Goal: Complete application form: Complete application form

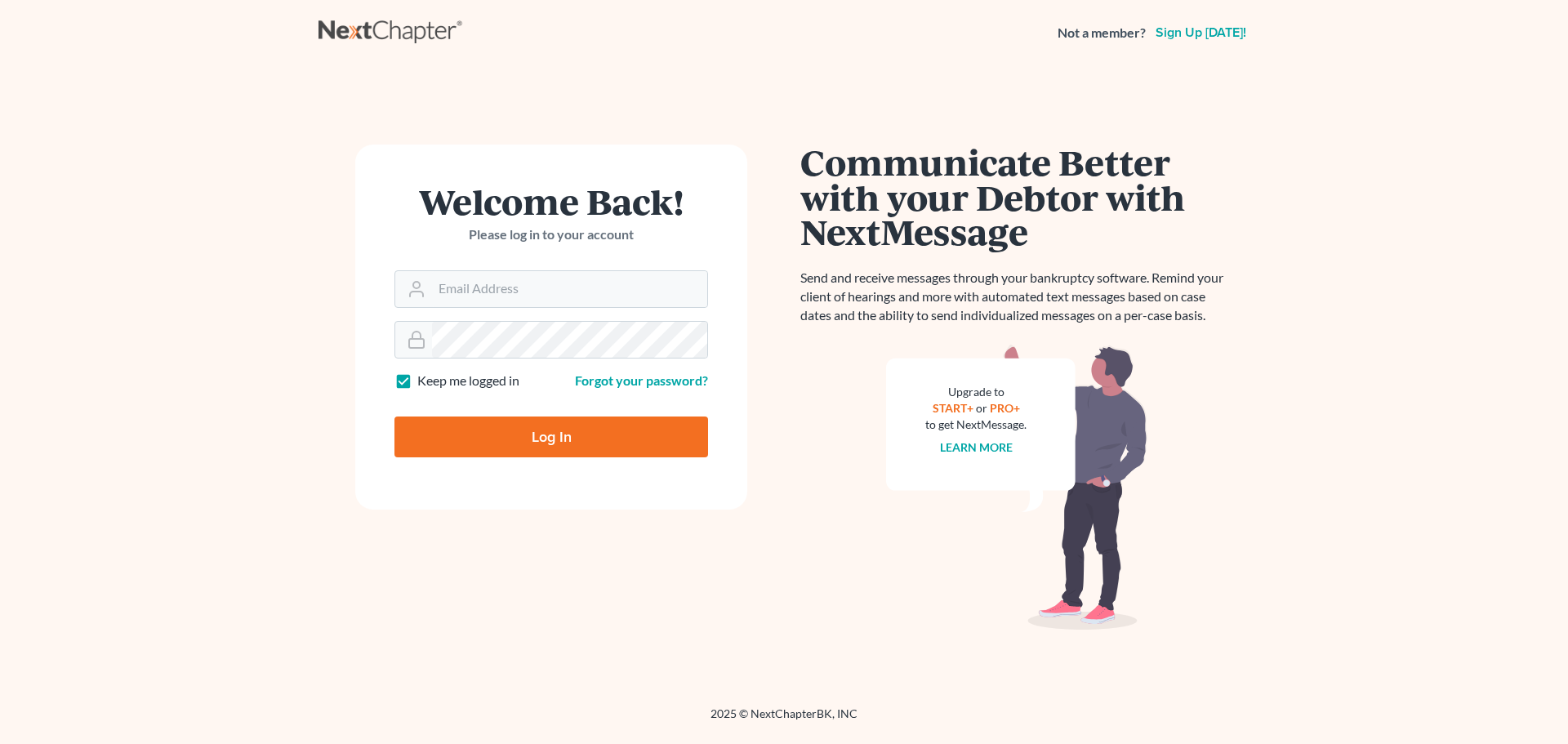
click at [455, 285] on input "Email Address" at bounding box center [569, 289] width 275 height 36
type input "[EMAIL_ADDRESS][DOMAIN_NAME]"
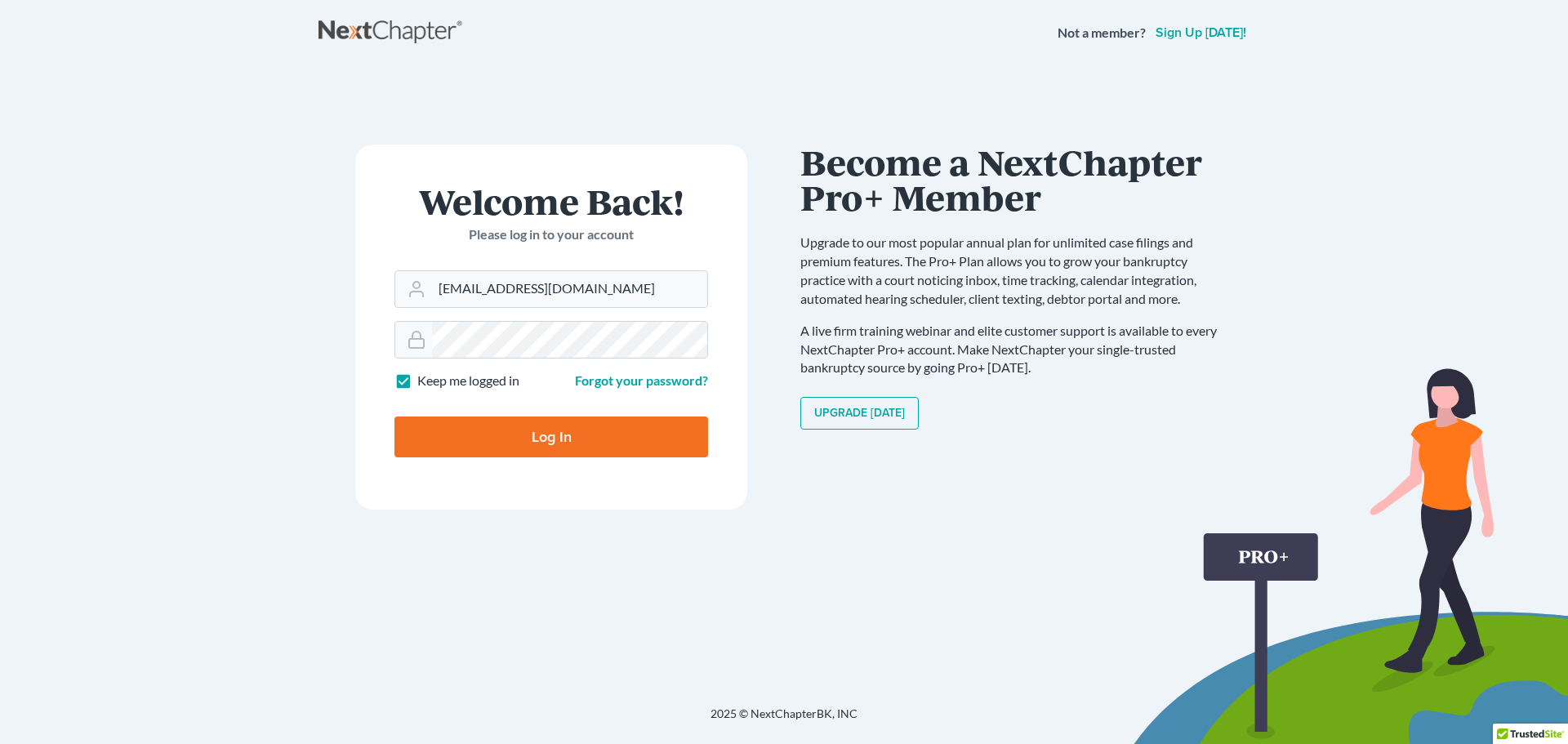
click at [542, 441] on input "Log In" at bounding box center [551, 437] width 313 height 41
type input "Thinking..."
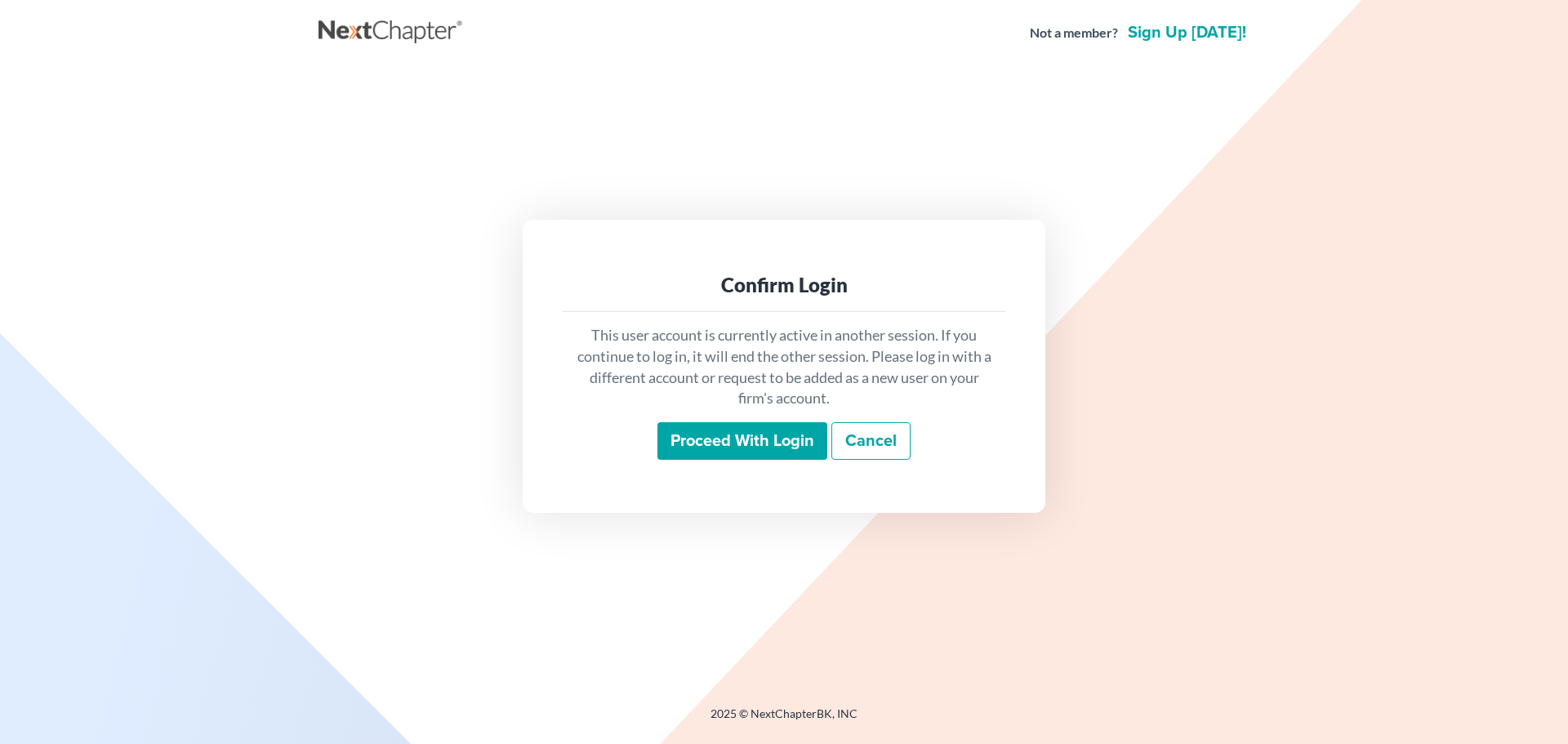
click at [749, 449] on input "Proceed with login" at bounding box center [742, 441] width 170 height 38
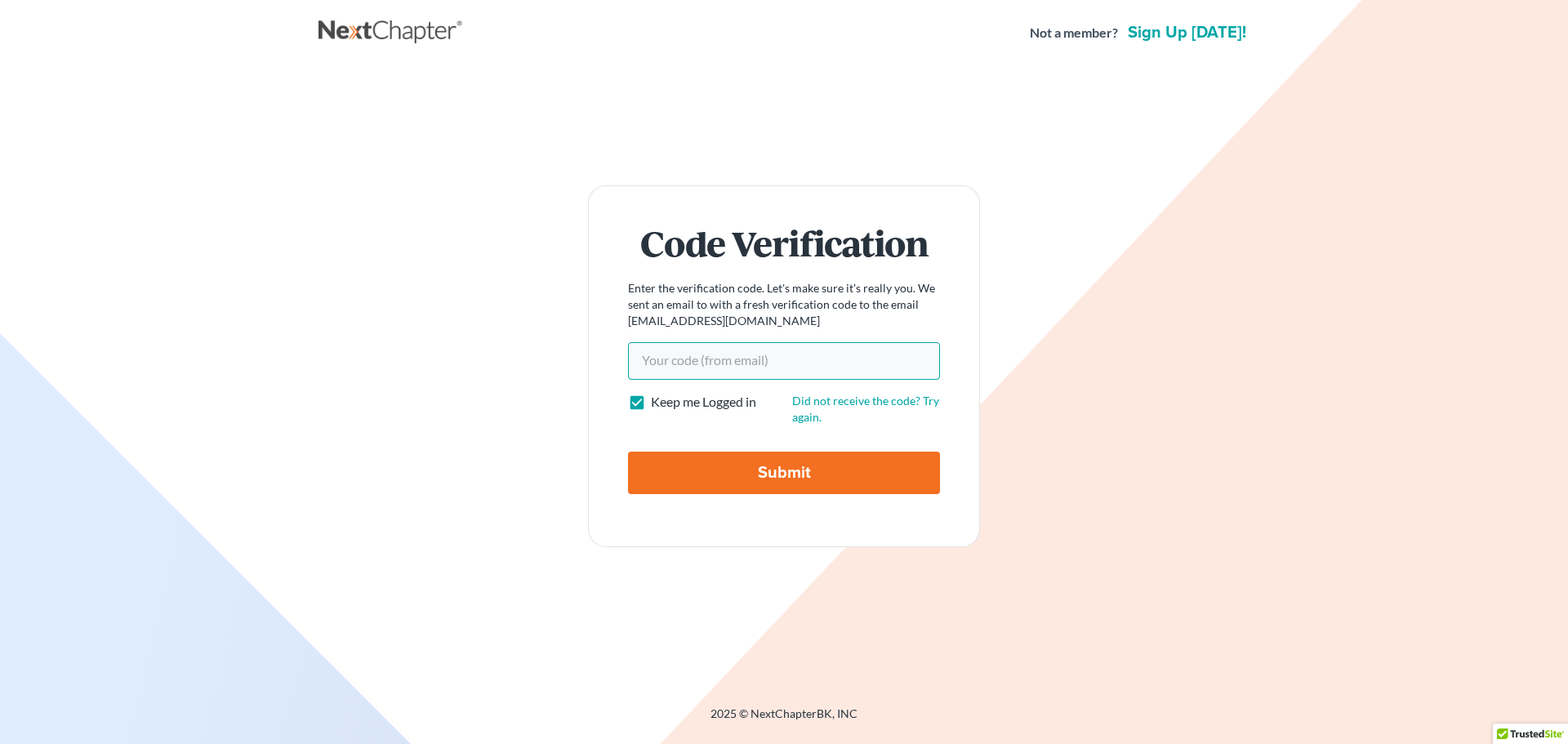
paste input "ca14a9"
type input "ca14a9"
click at [777, 464] on input "Submit" at bounding box center [784, 473] width 312 height 43
type input "Thinking..."
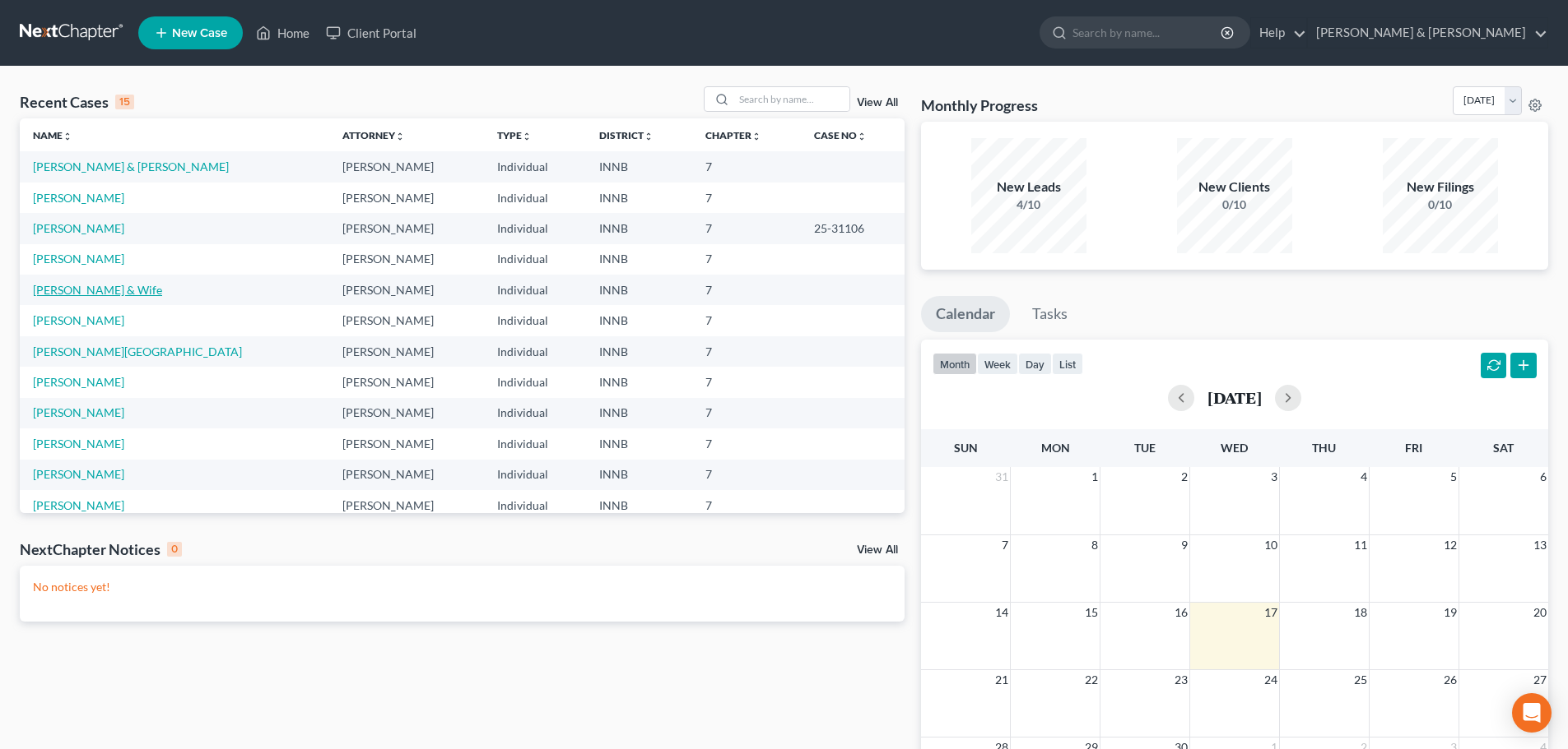
click at [148, 285] on link "[PERSON_NAME] & Wife" at bounding box center [97, 290] width 129 height 14
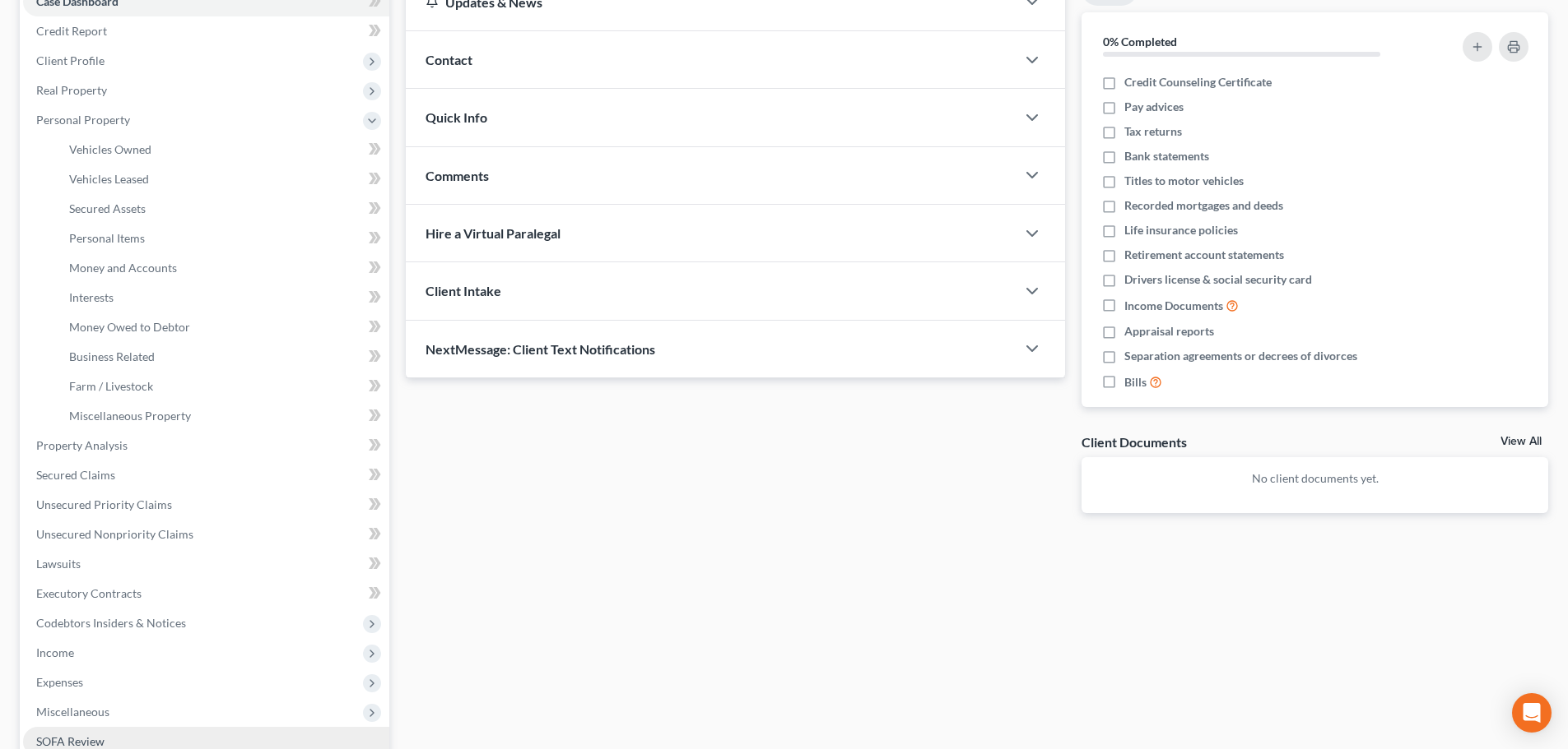
scroll to position [421, 0]
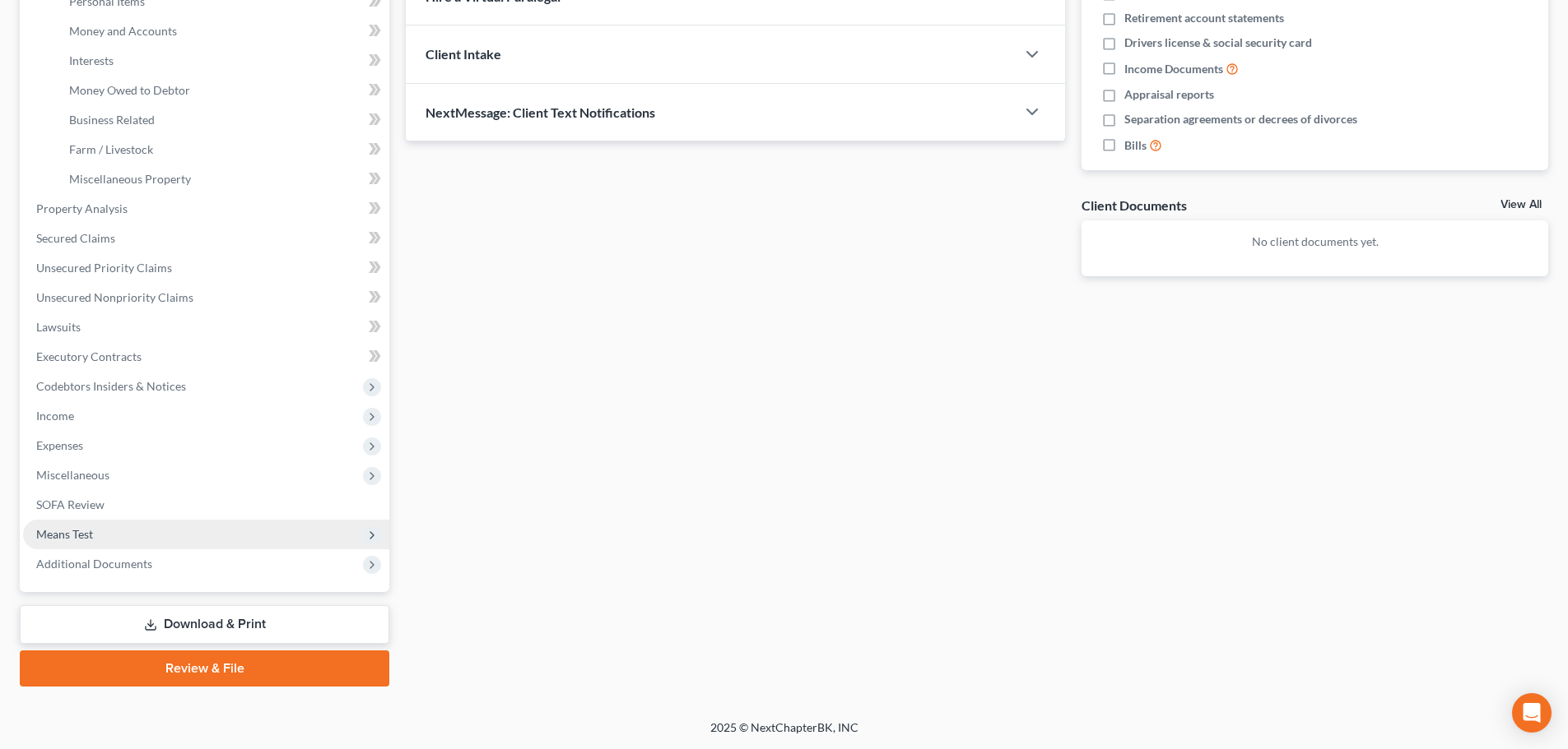
click at [168, 531] on span "Means Test" at bounding box center [207, 535] width 366 height 30
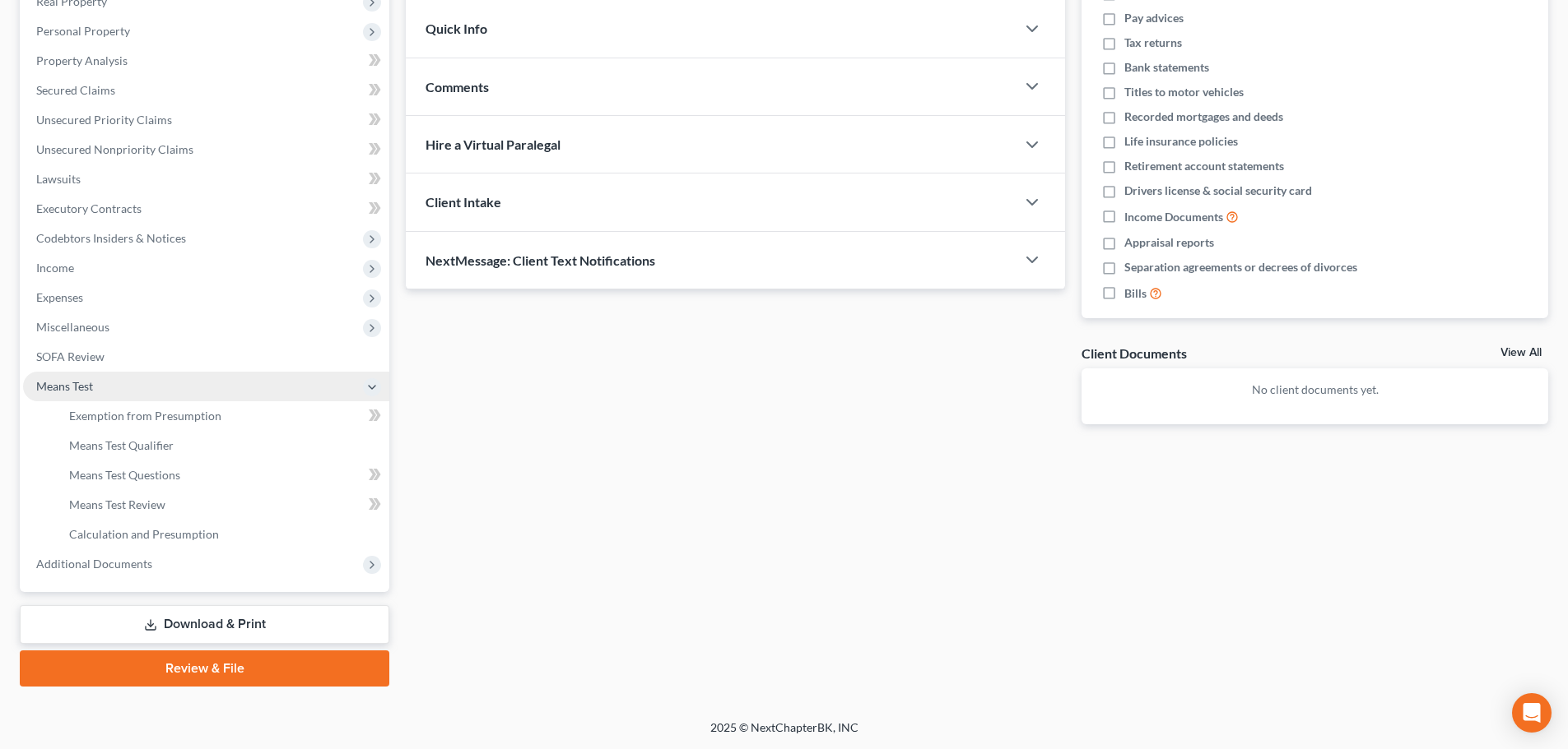
scroll to position [273, 0]
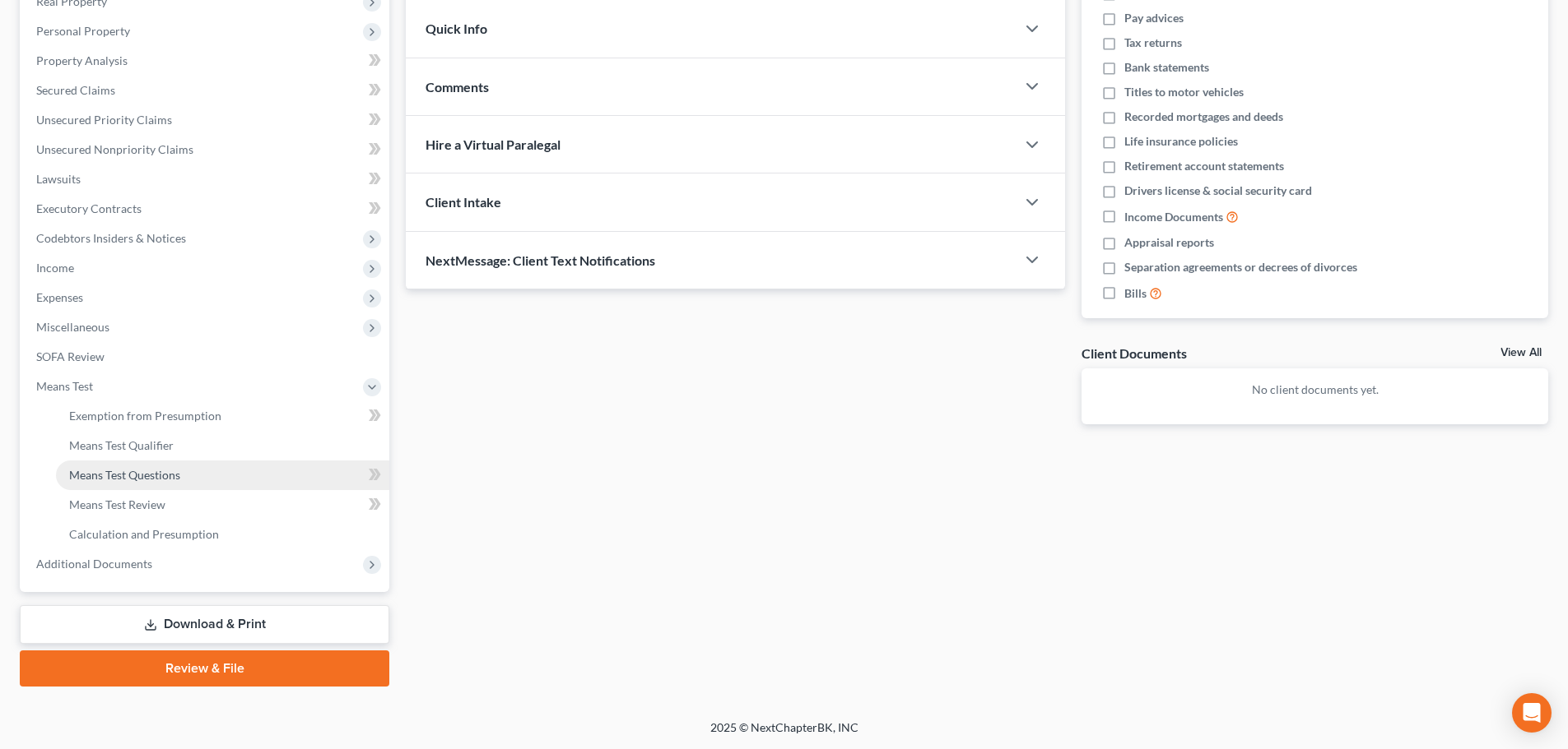
click at [163, 470] on span "Means Test Questions" at bounding box center [124, 474] width 111 height 14
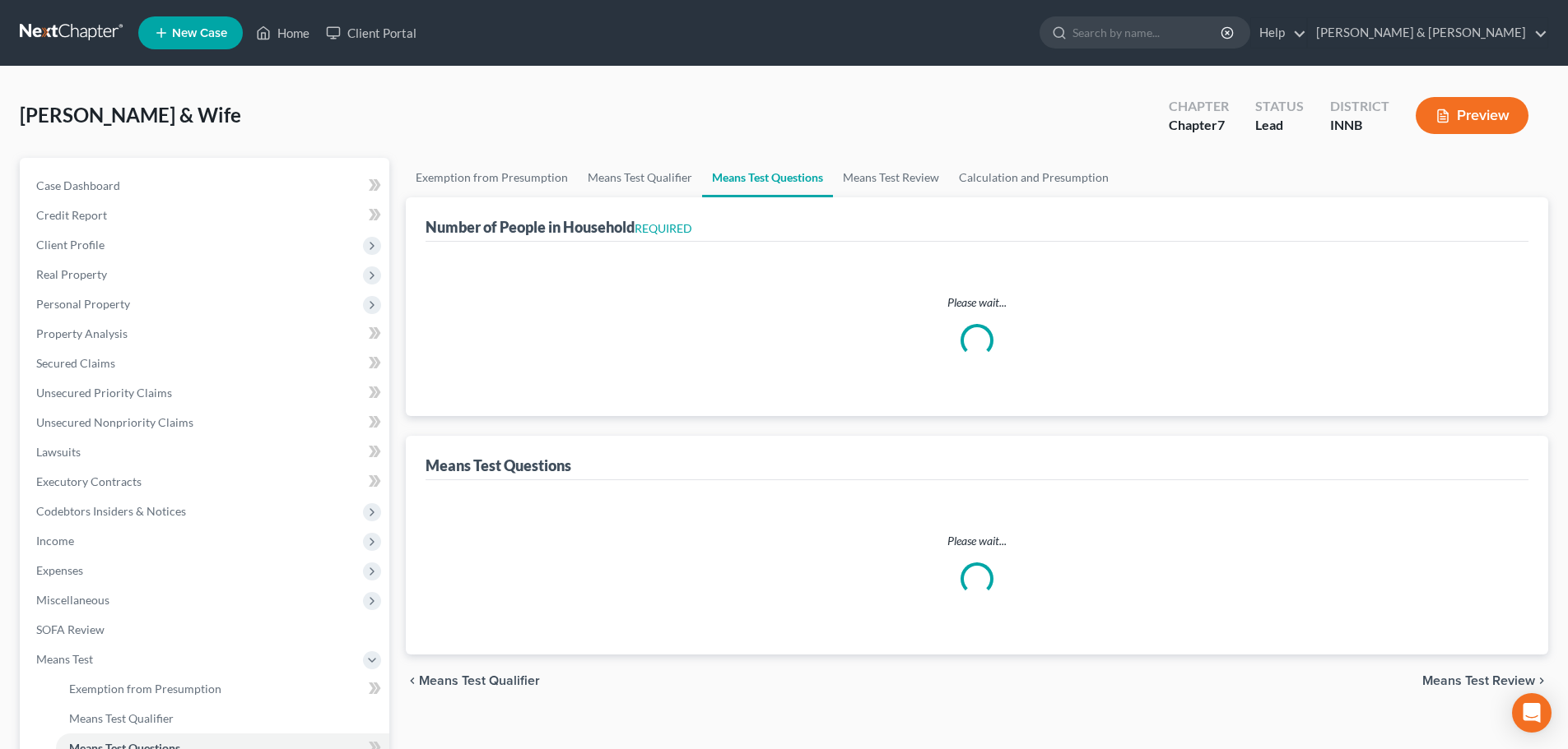
select select "0"
select select "60"
select select "1"
select select "60"
select select "1"
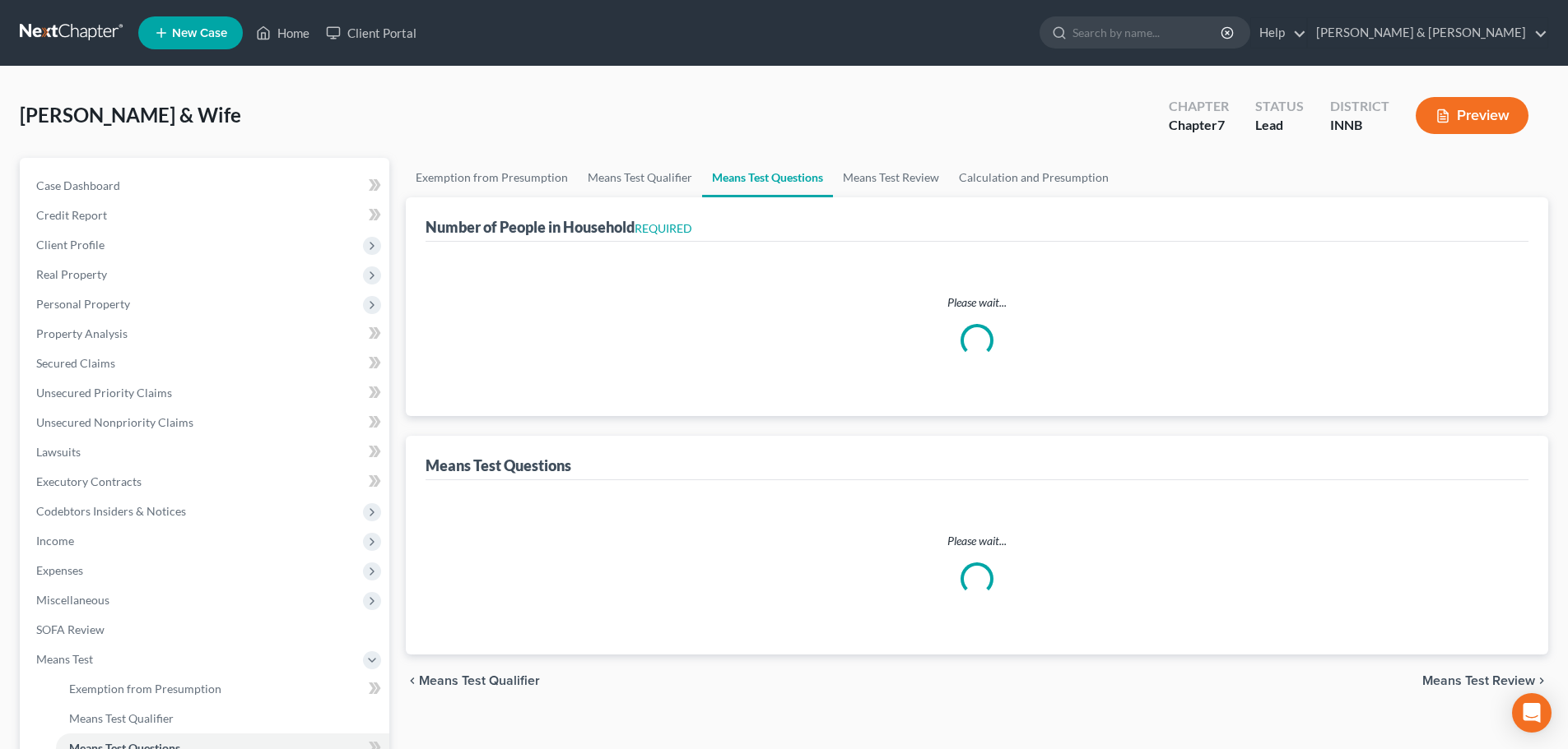
select select "3"
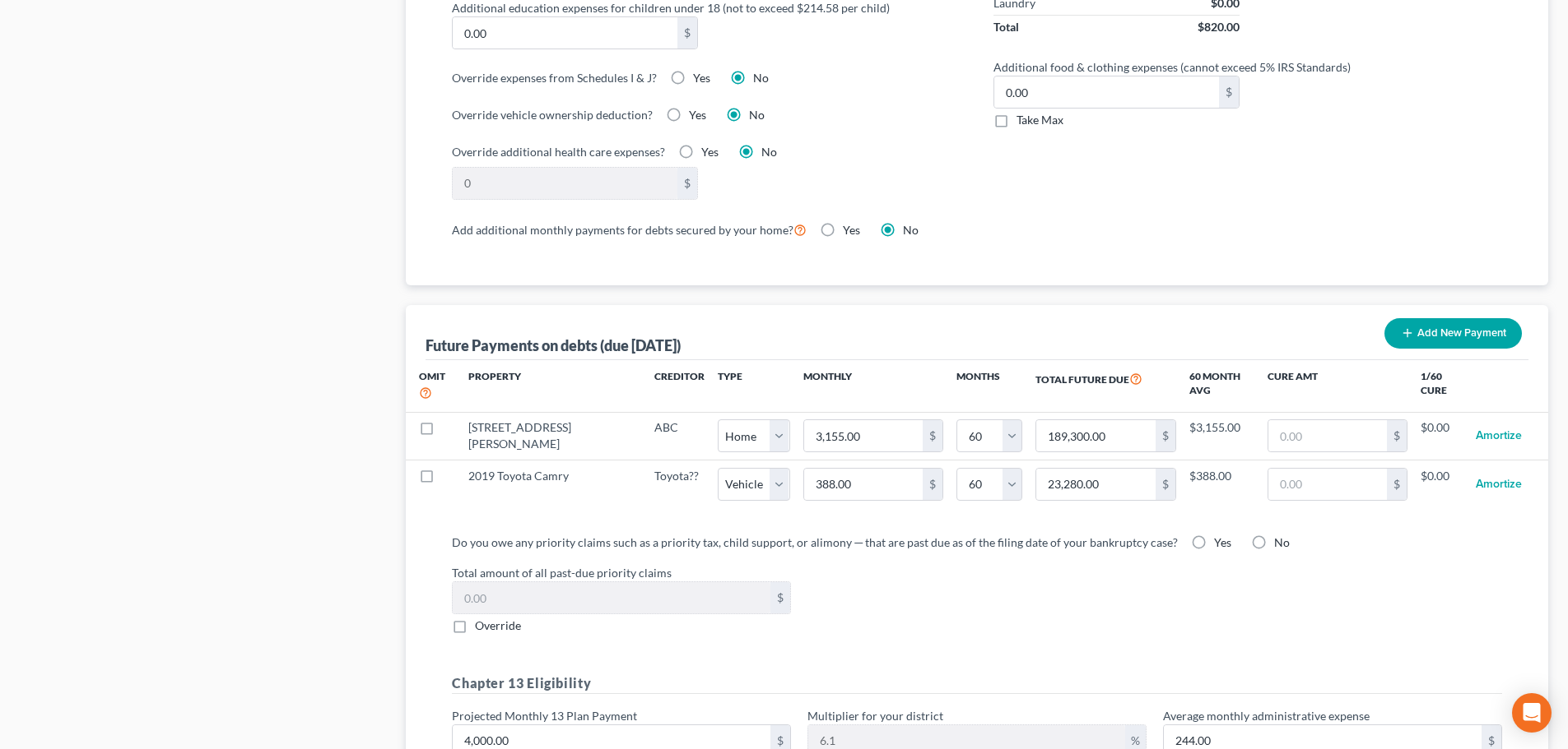
scroll to position [1420, 0]
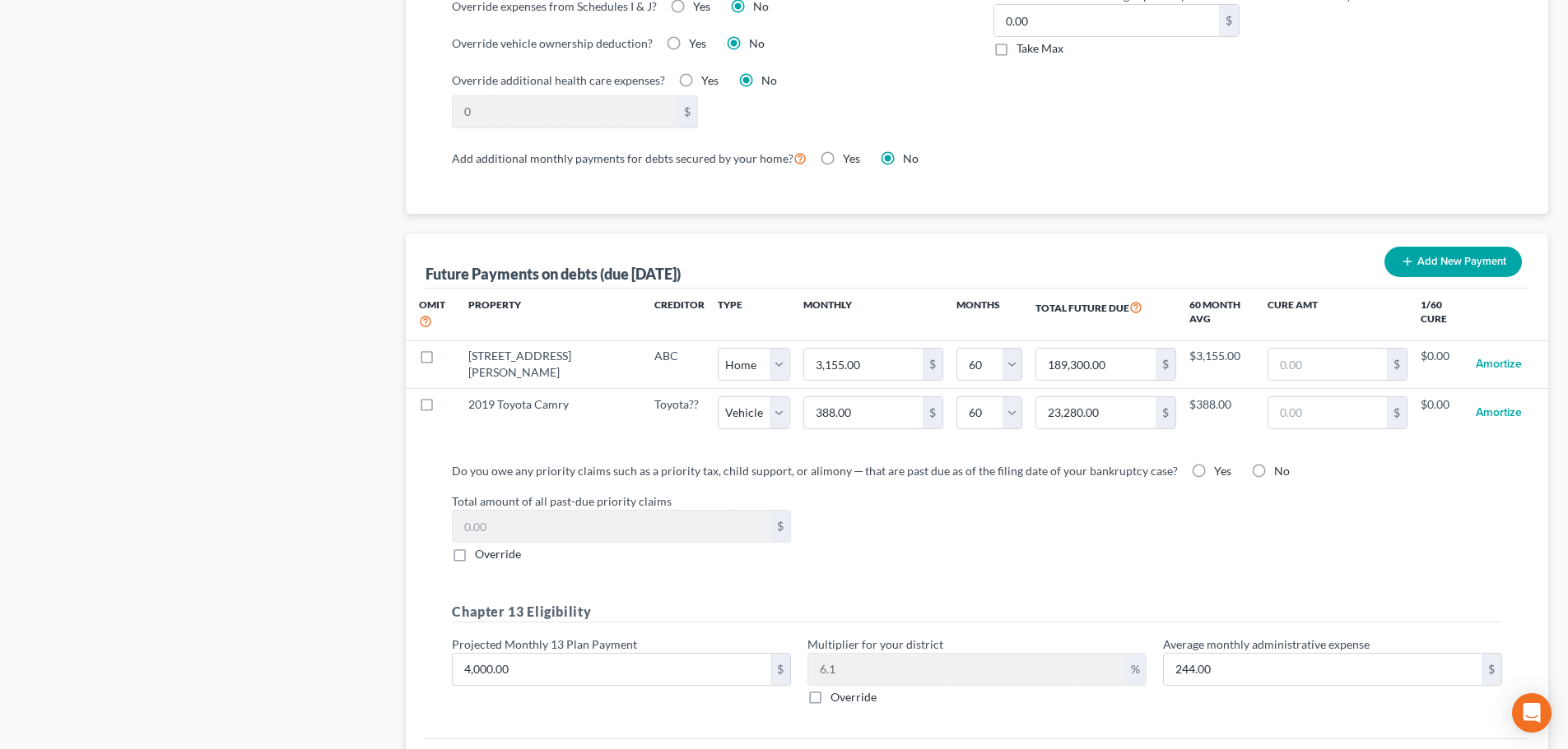
click at [1214, 463] on label "Yes" at bounding box center [1222, 472] width 17 height 17
click at [1220, 463] on input "Yes" at bounding box center [1225, 468] width 10 height 10
radio input "true"
drag, startPoint x: 456, startPoint y: 536, endPoint x: 487, endPoint y: 550, distance: 34.0
click at [475, 546] on label "Override" at bounding box center [497, 555] width 46 height 17
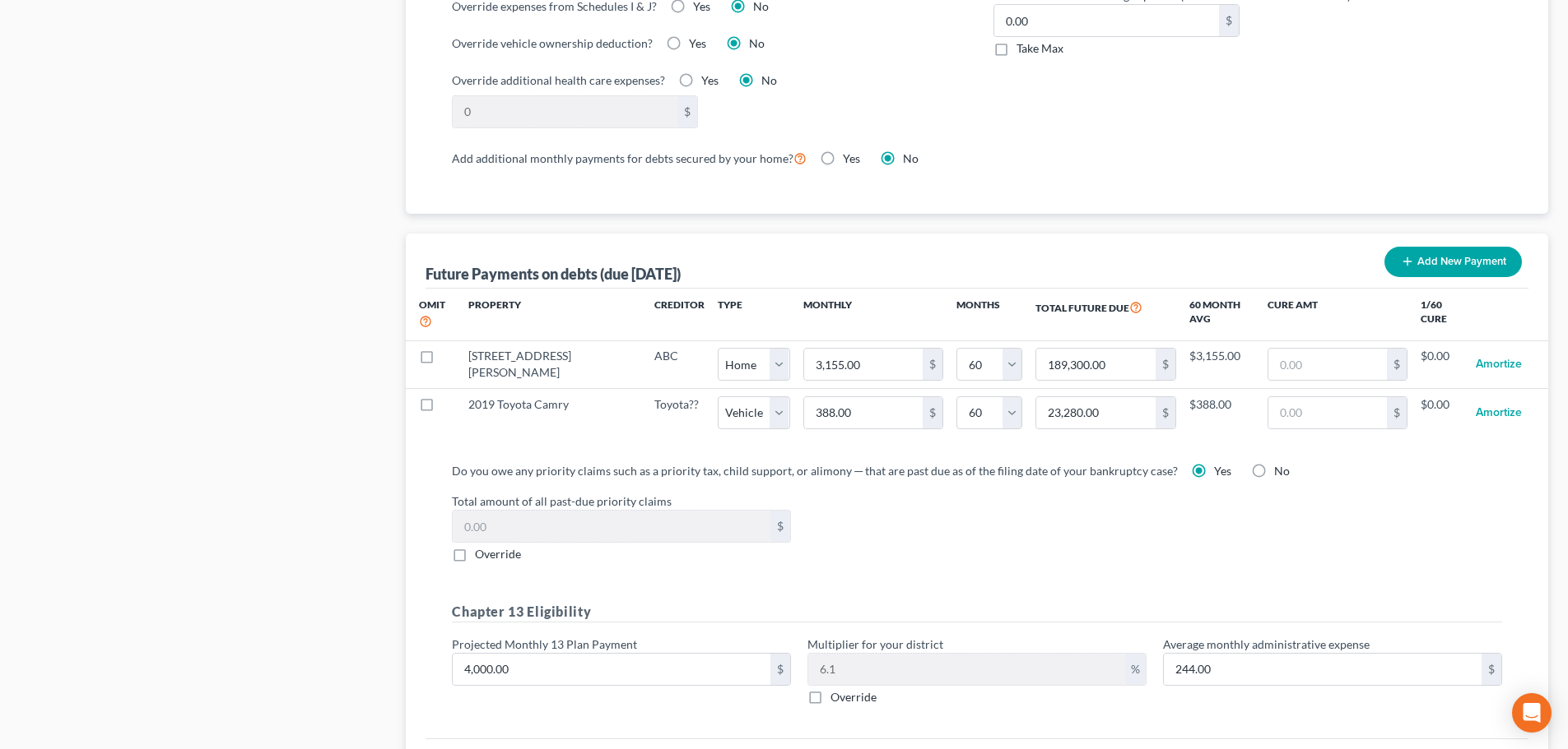
click at [481, 546] on input "Override" at bounding box center [486, 551] width 10 height 10
checkbox input "true"
click at [501, 514] on input "0.00" at bounding box center [611, 526] width 318 height 31
type input "20,000"
click at [858, 556] on div "Do you owe any priority claims such as a priority tax, child support, or alimon…" at bounding box center [976, 590] width 1076 height 257
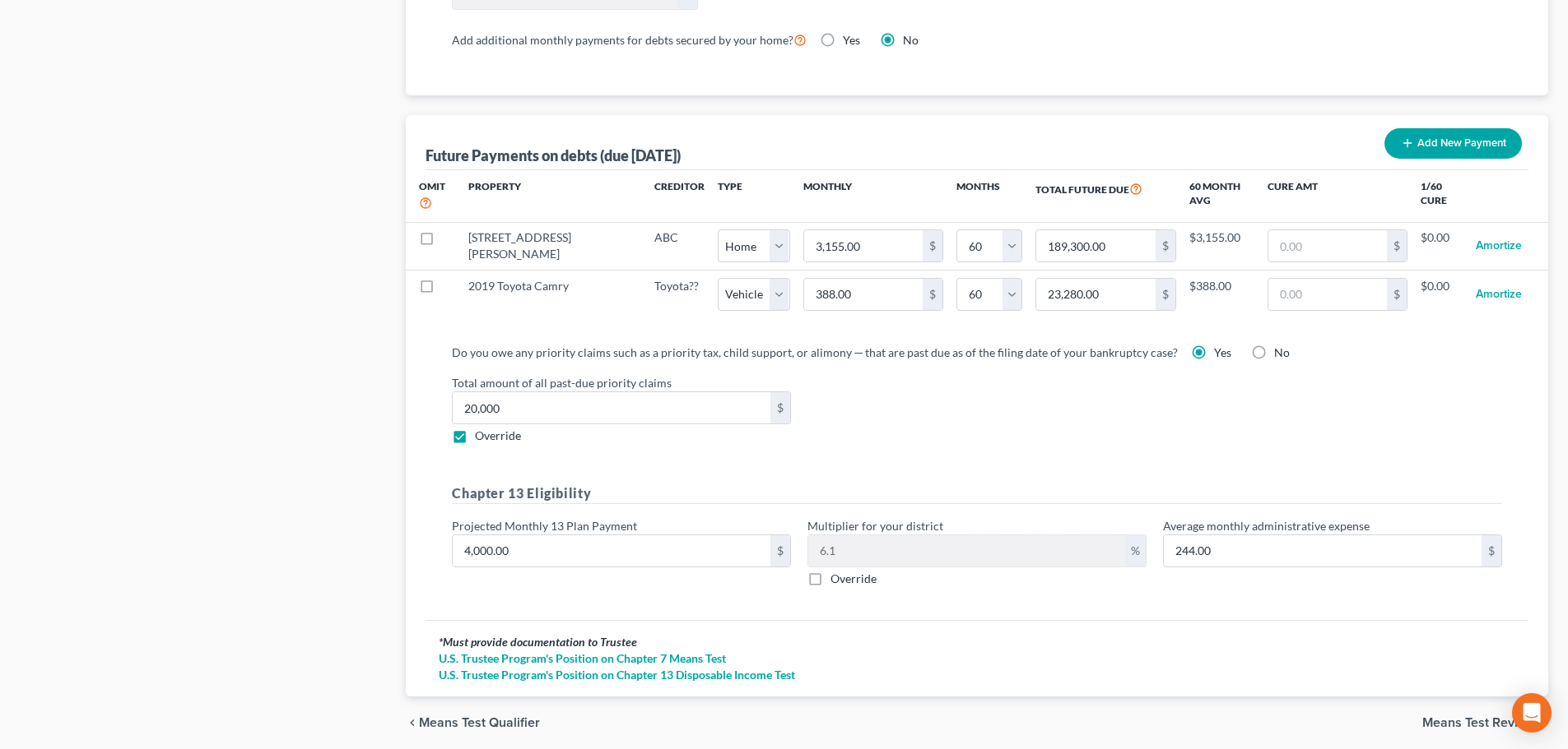
scroll to position [1585, 0]
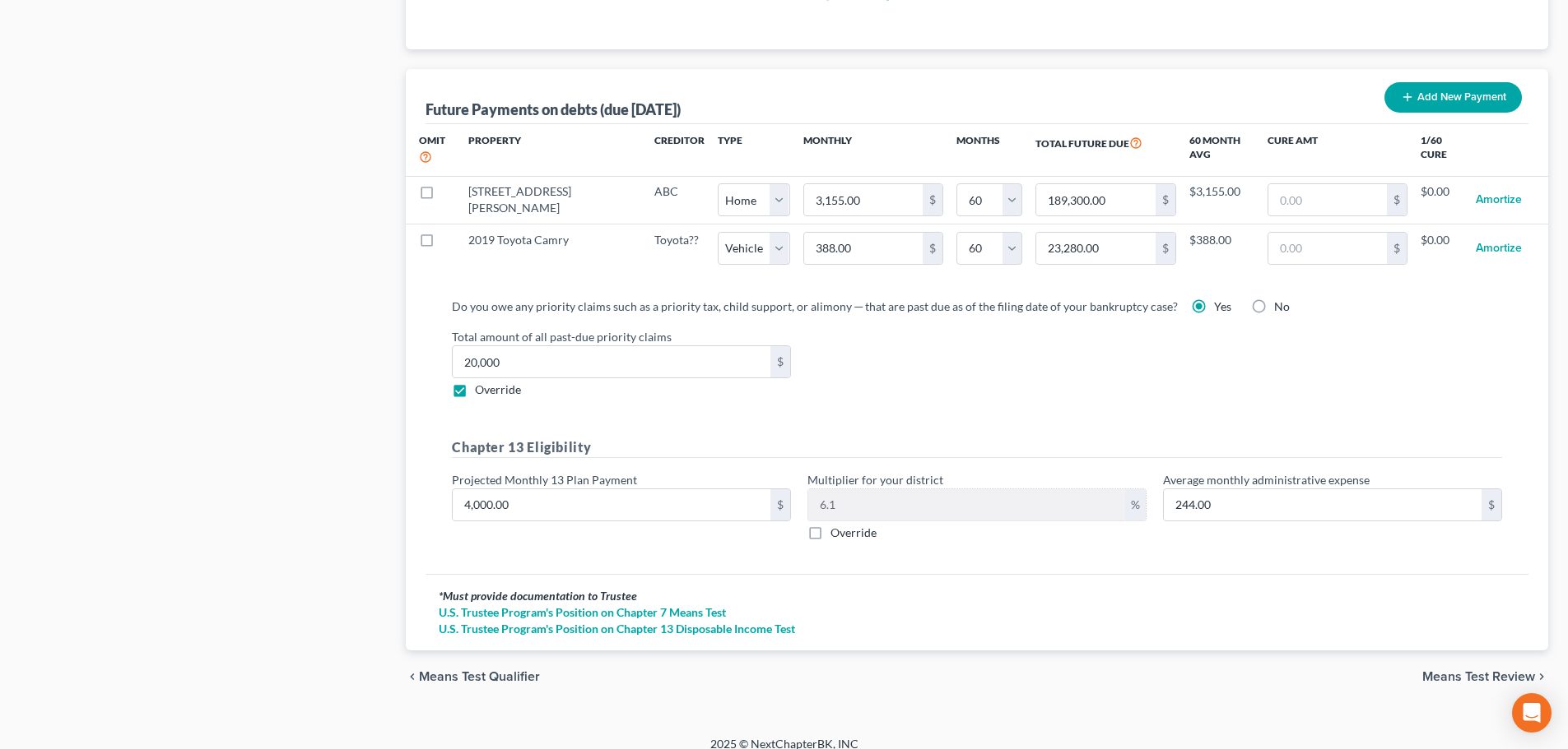
click at [984, 370] on div "Total amount of all past-due priority claims 20,000 $ Override" at bounding box center [976, 362] width 1066 height 70
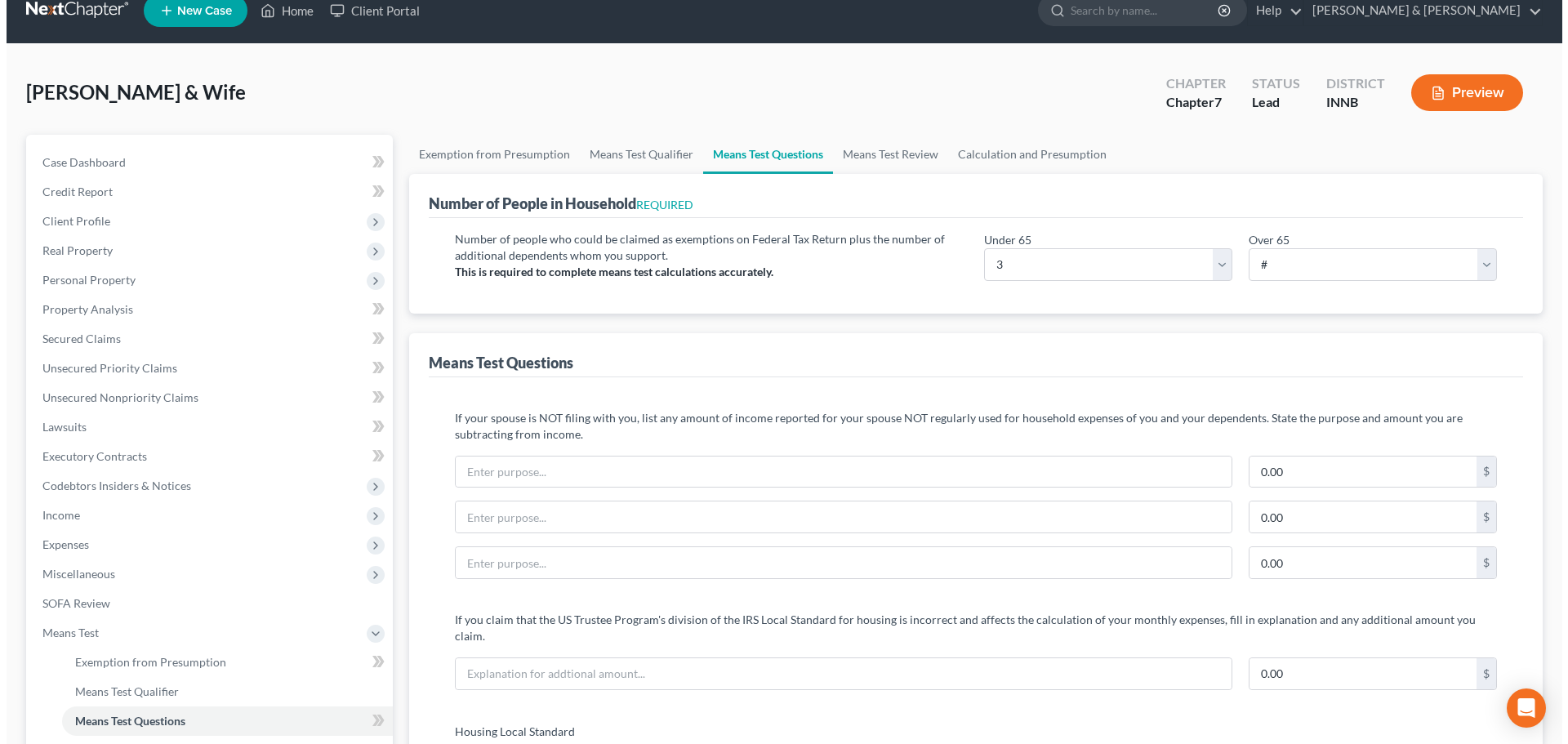
scroll to position [0, 0]
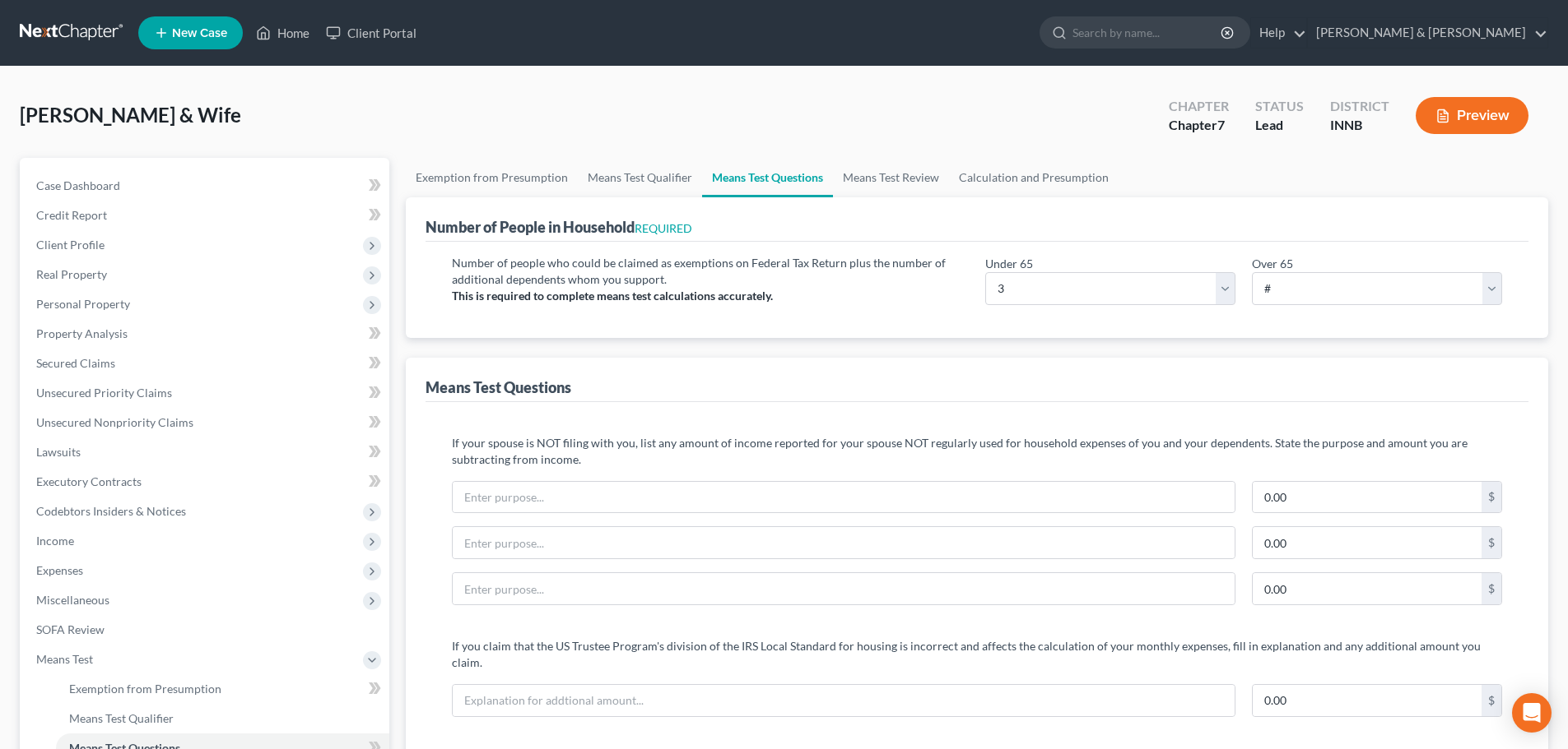
click at [1485, 119] on button "Preview" at bounding box center [1472, 116] width 113 height 37
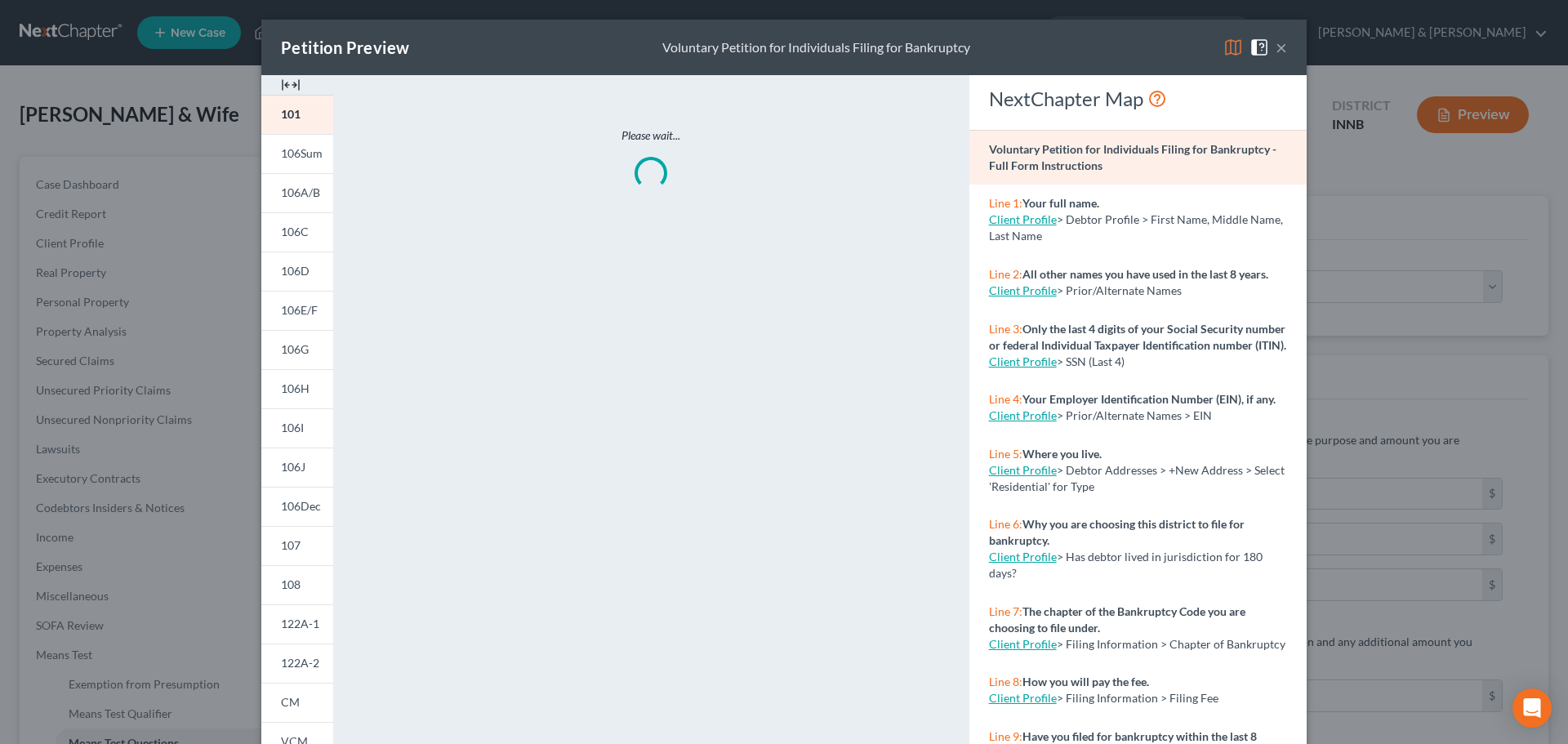
click at [483, 565] on div "Please wait..." at bounding box center [651, 481] width 619 height 812
click at [1269, 45] on span at bounding box center [1263, 45] width 26 height 14
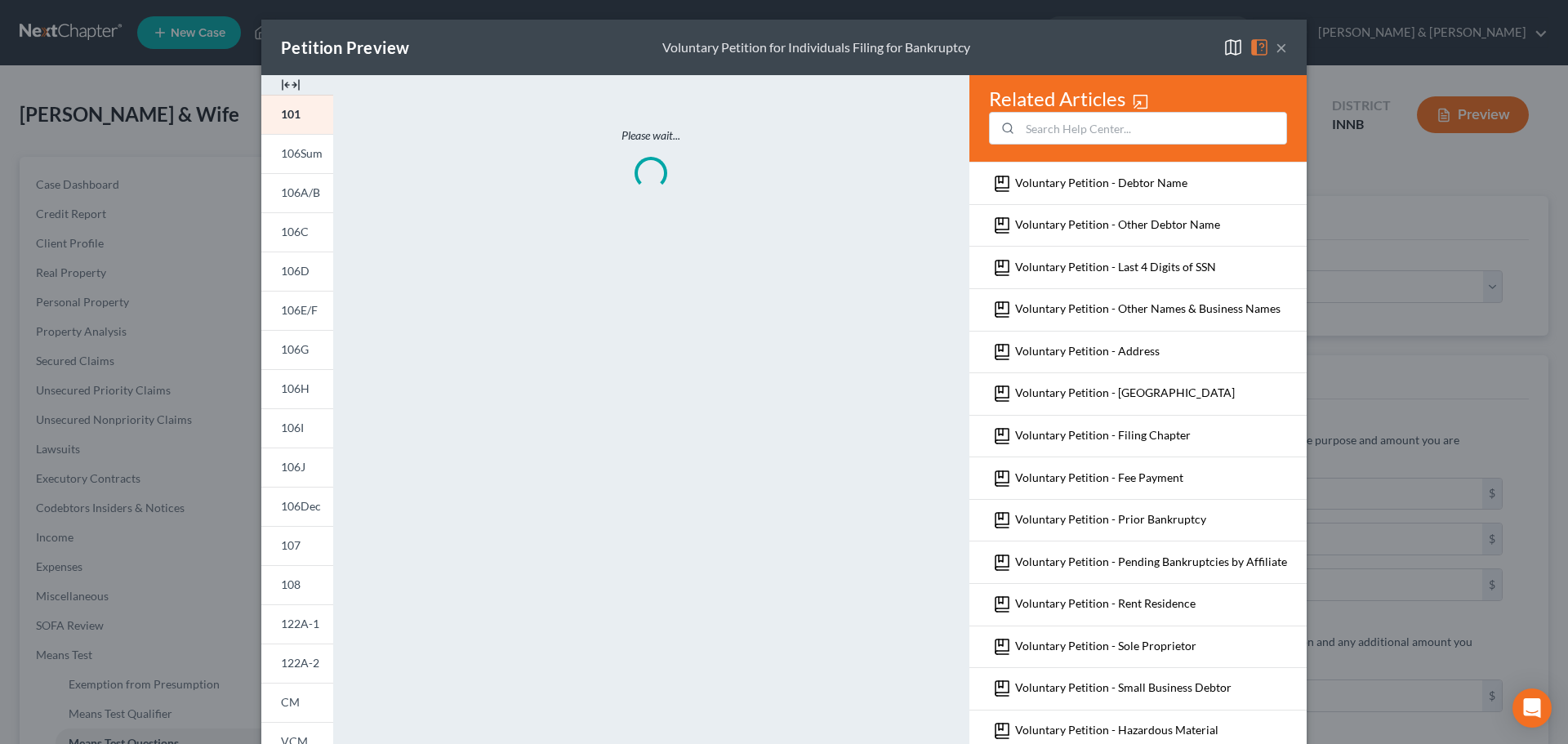
click at [1276, 47] on button "×" at bounding box center [1281, 47] width 11 height 19
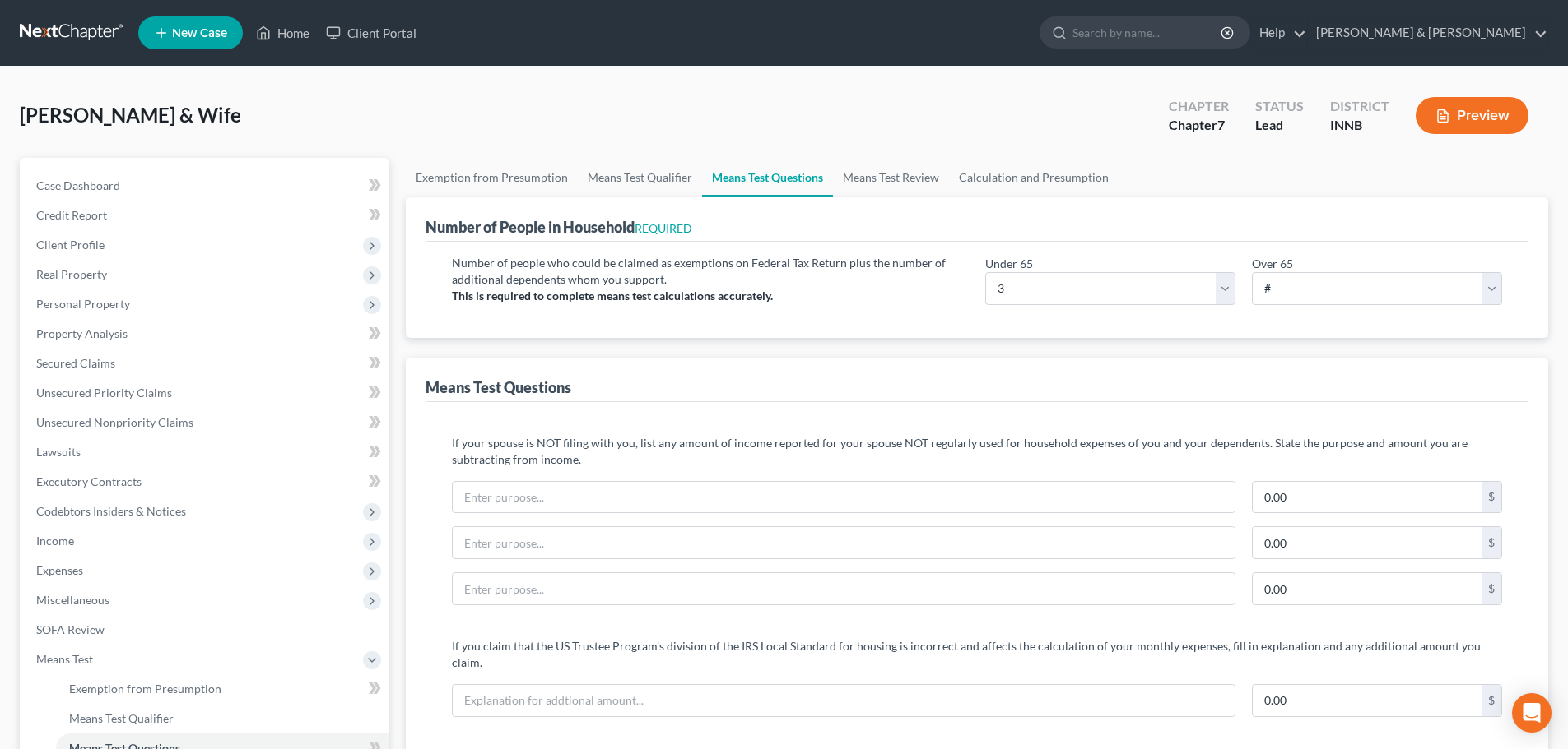
click at [1460, 114] on button "Preview" at bounding box center [1472, 116] width 113 height 37
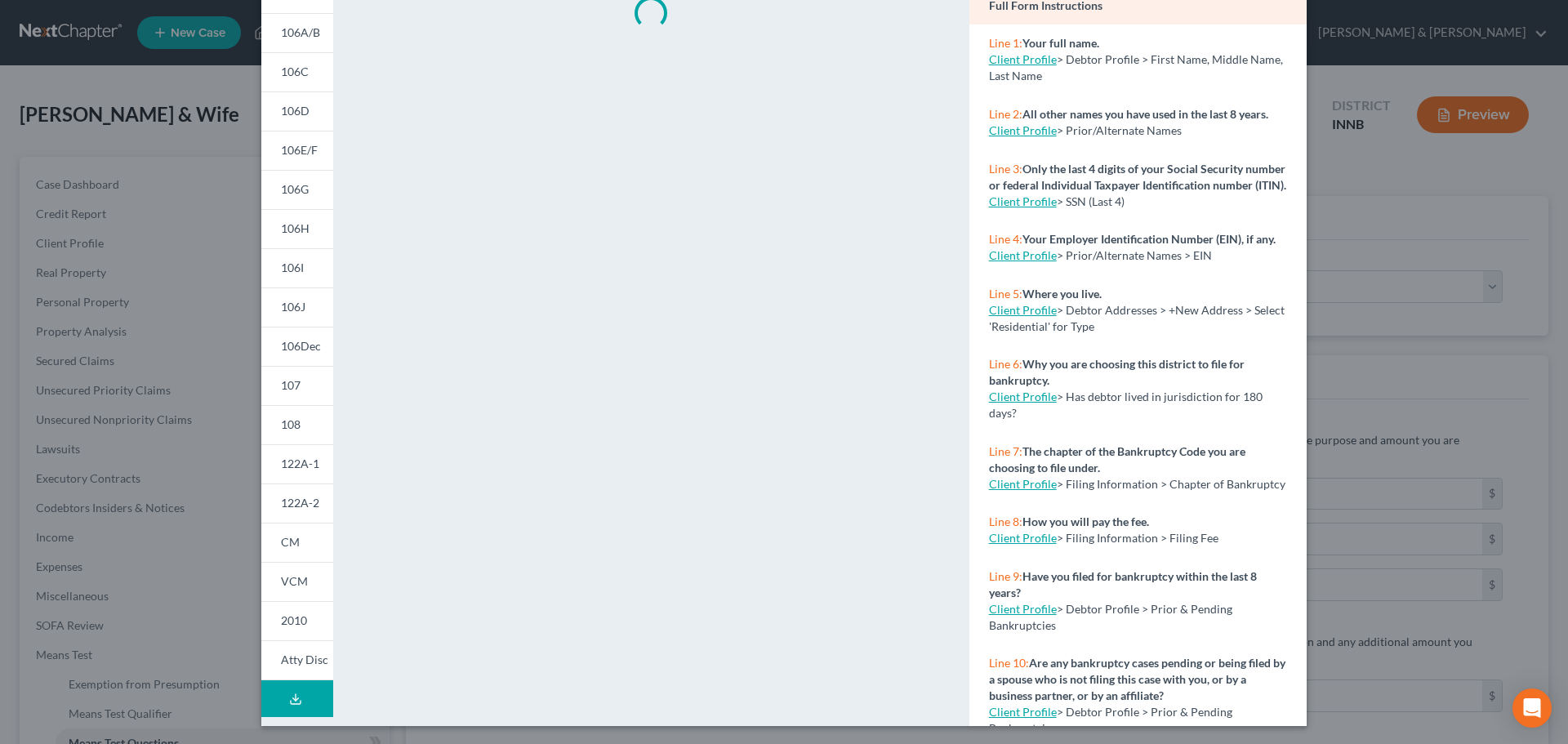
scroll to position [161, 0]
click at [293, 507] on span "122A-2" at bounding box center [300, 501] width 38 height 14
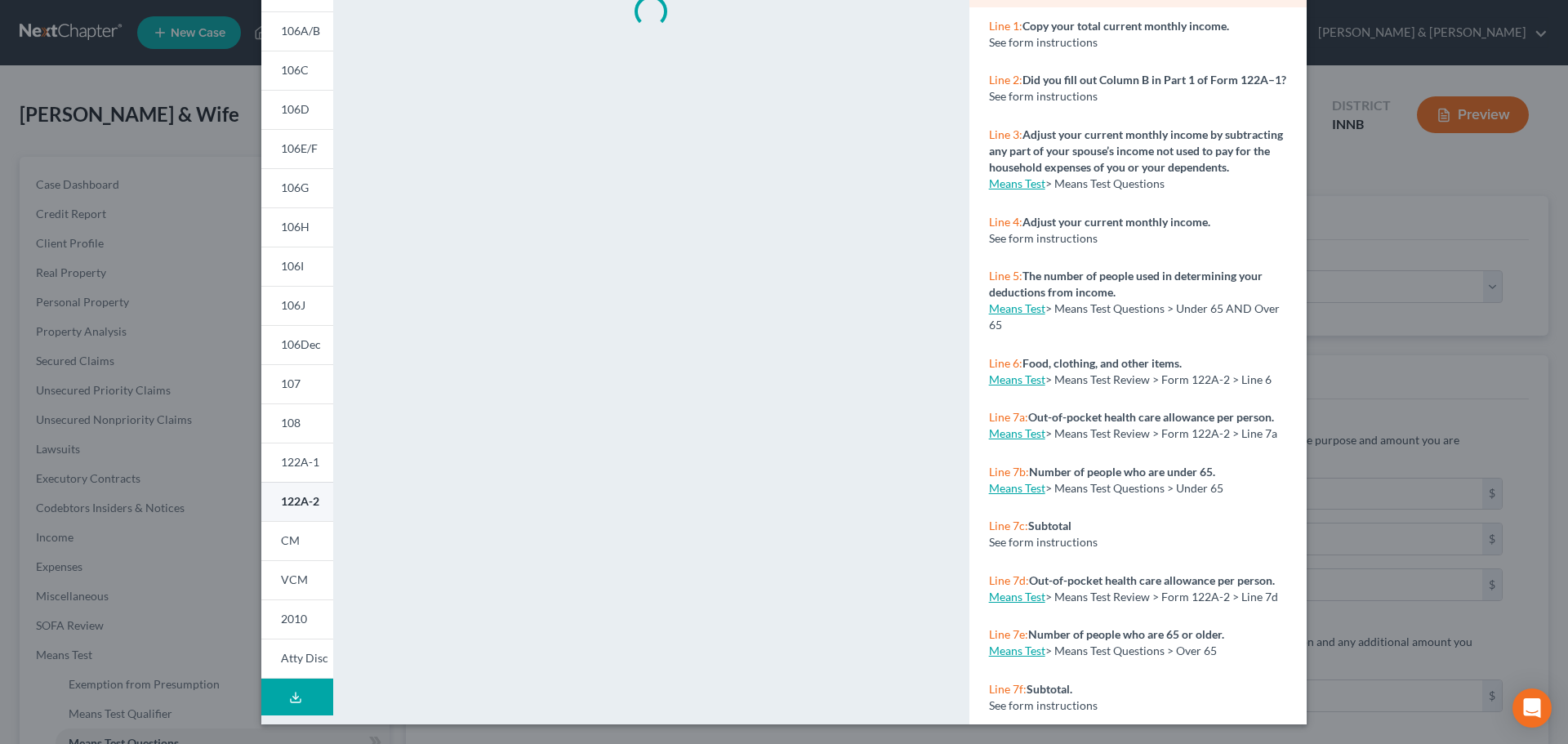
click at [294, 503] on span "122A-2" at bounding box center [300, 501] width 38 height 14
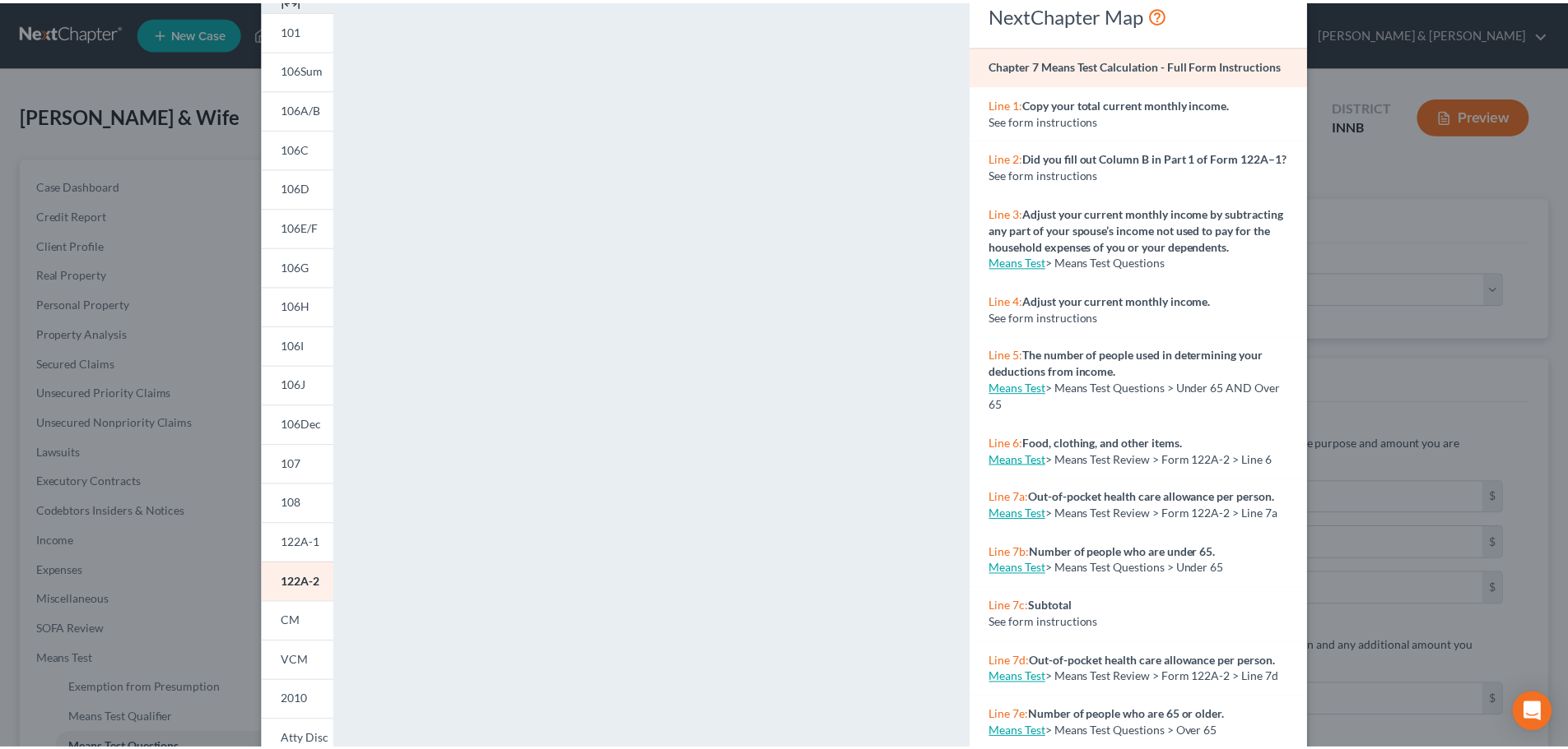
scroll to position [0, 0]
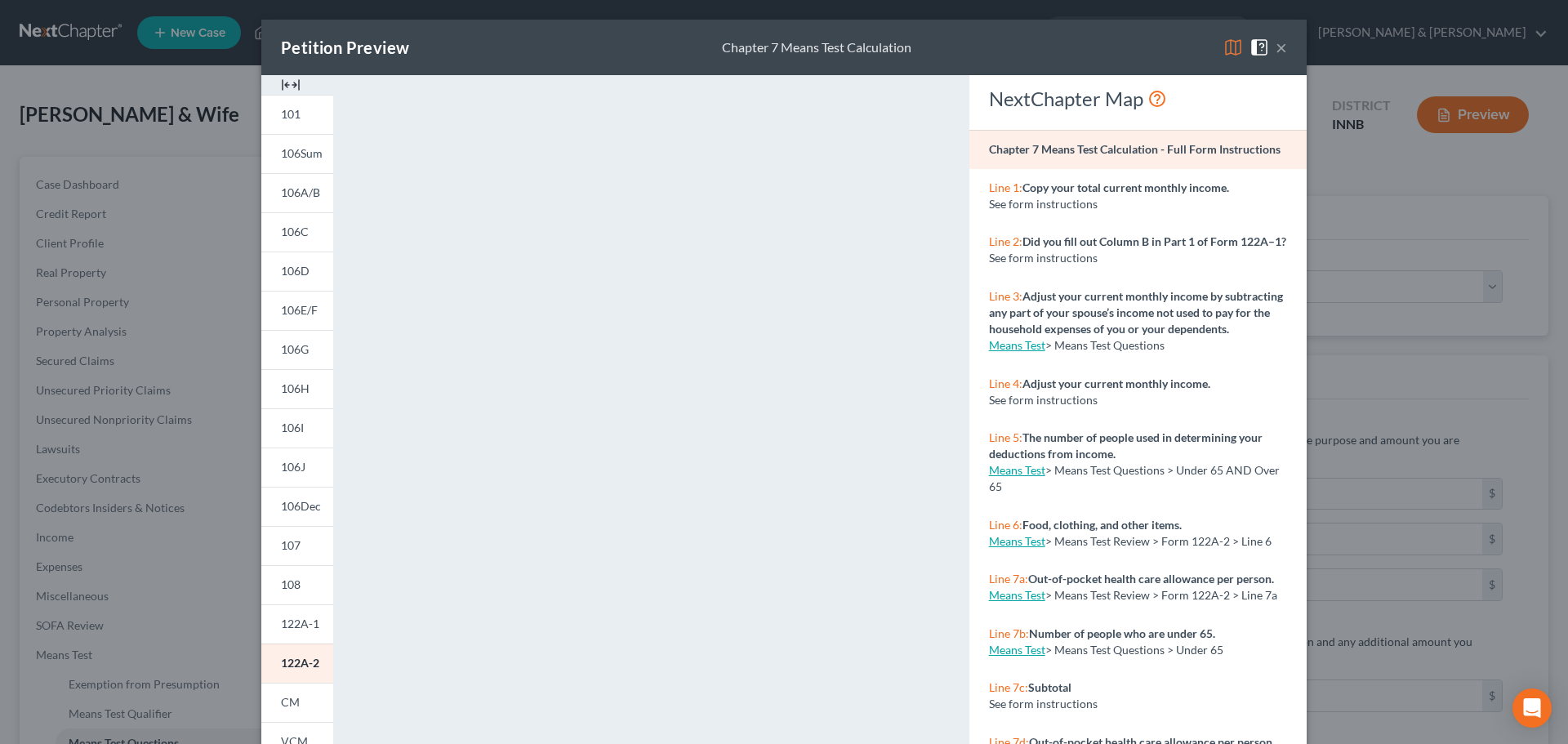
click at [1277, 45] on button "×" at bounding box center [1281, 47] width 11 height 19
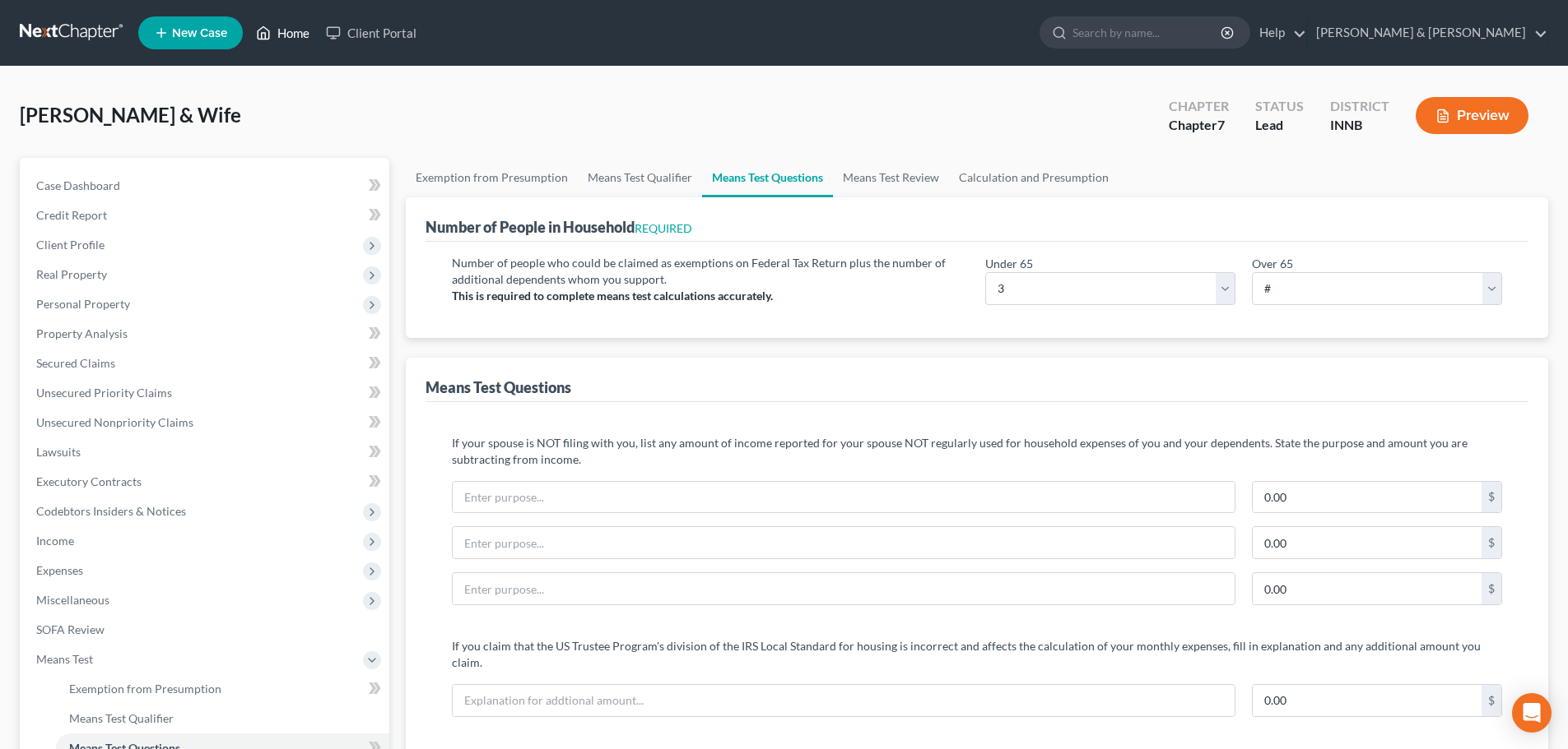
click at [291, 32] on link "Home" at bounding box center [282, 33] width 70 height 30
